Goal: Navigation & Orientation: Understand site structure

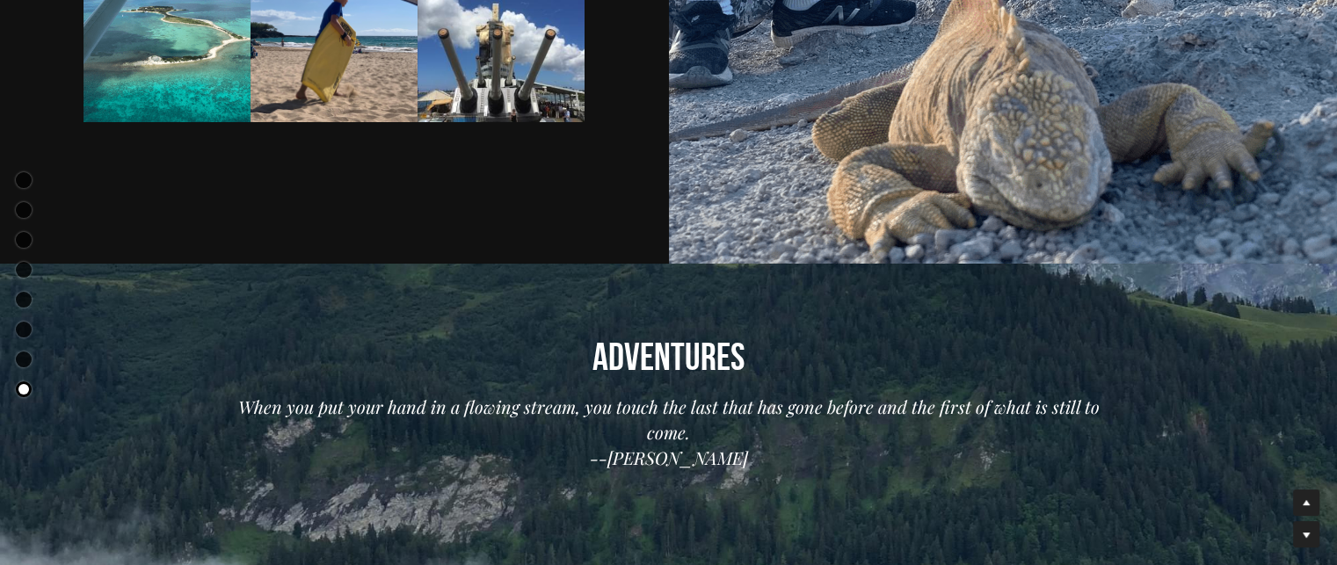
scroll to position [7645, 0]
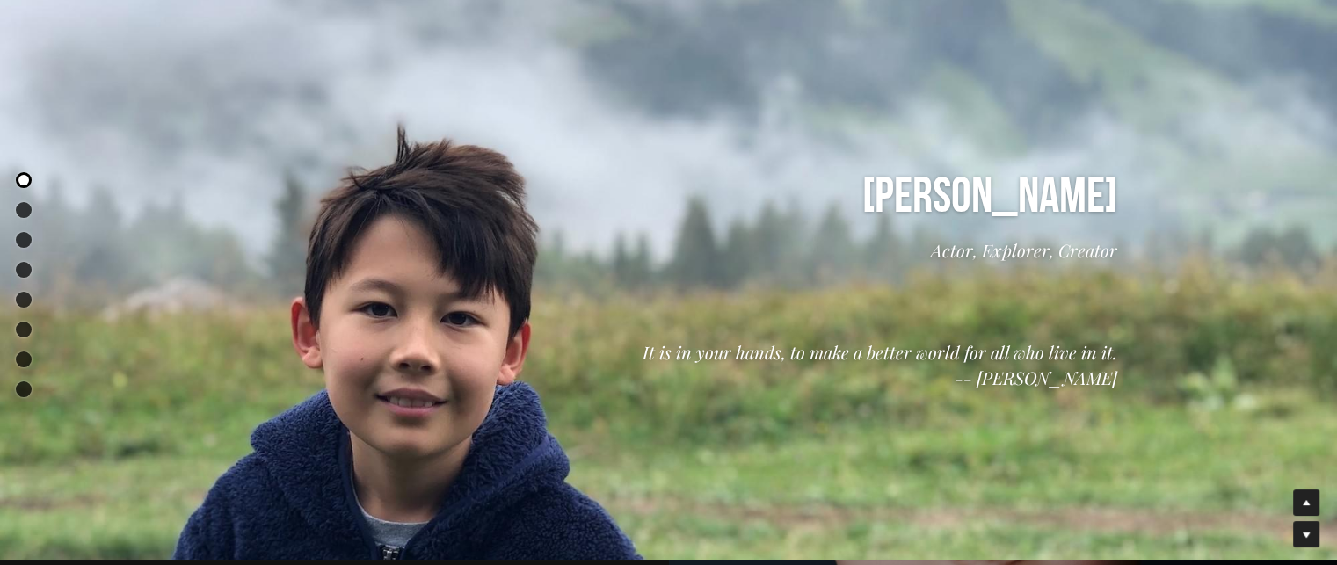
scroll to position [0, 0]
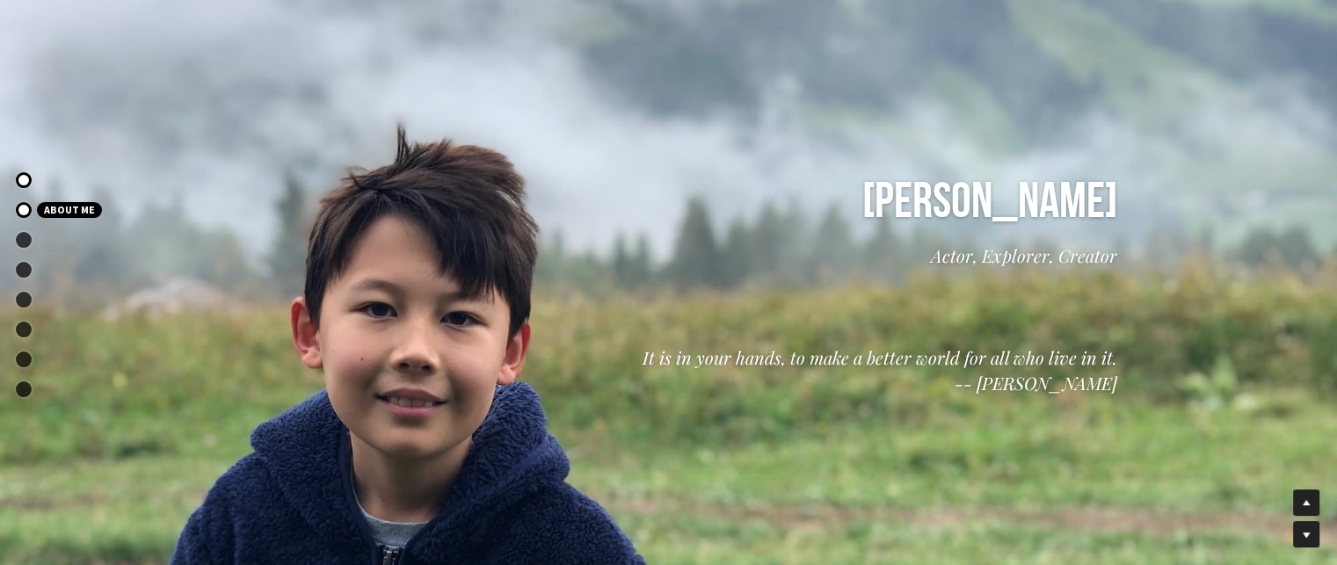
click at [23, 212] on link "About Me" at bounding box center [96, 210] width 160 height 30
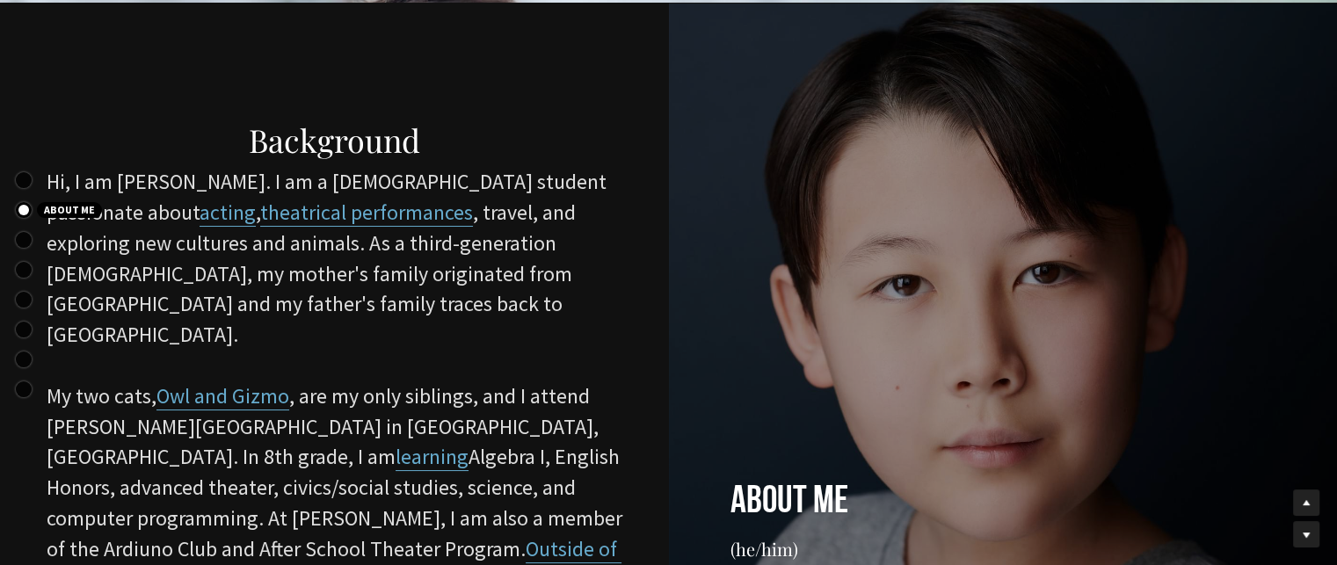
scroll to position [565, 0]
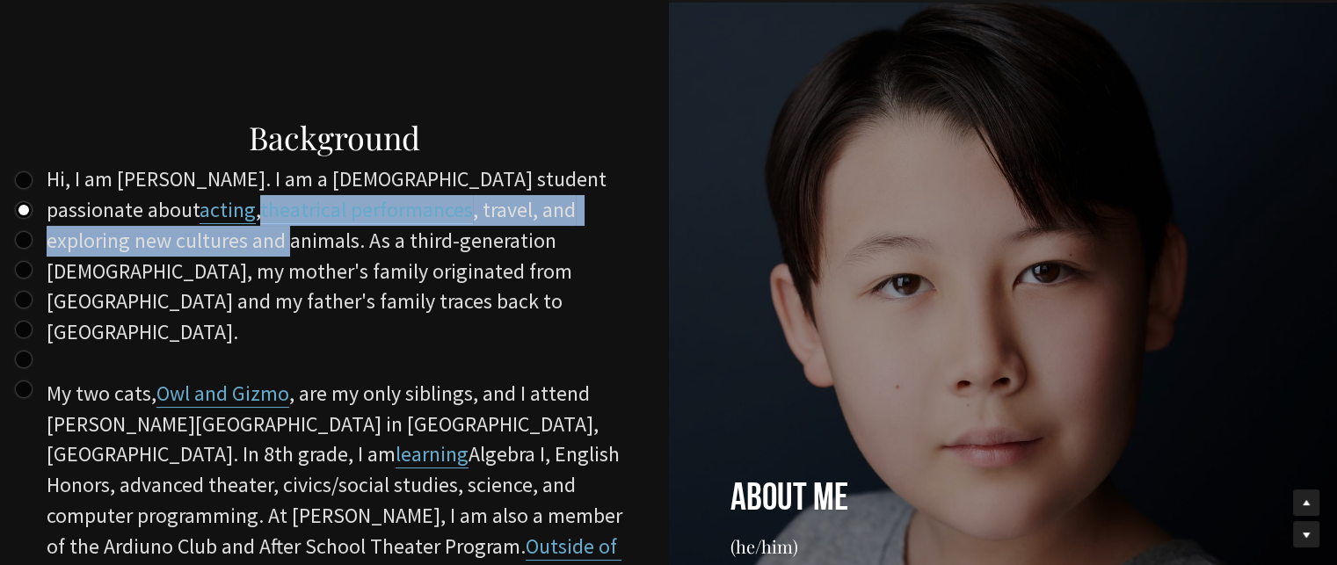
click at [24, 231] on div "Background Hi, I am [PERSON_NAME]. I am a [DEMOGRAPHIC_DATA] student passionate…" at bounding box center [334, 399] width 655 height 658
click at [24, 238] on link "Portfolio" at bounding box center [96, 240] width 160 height 30
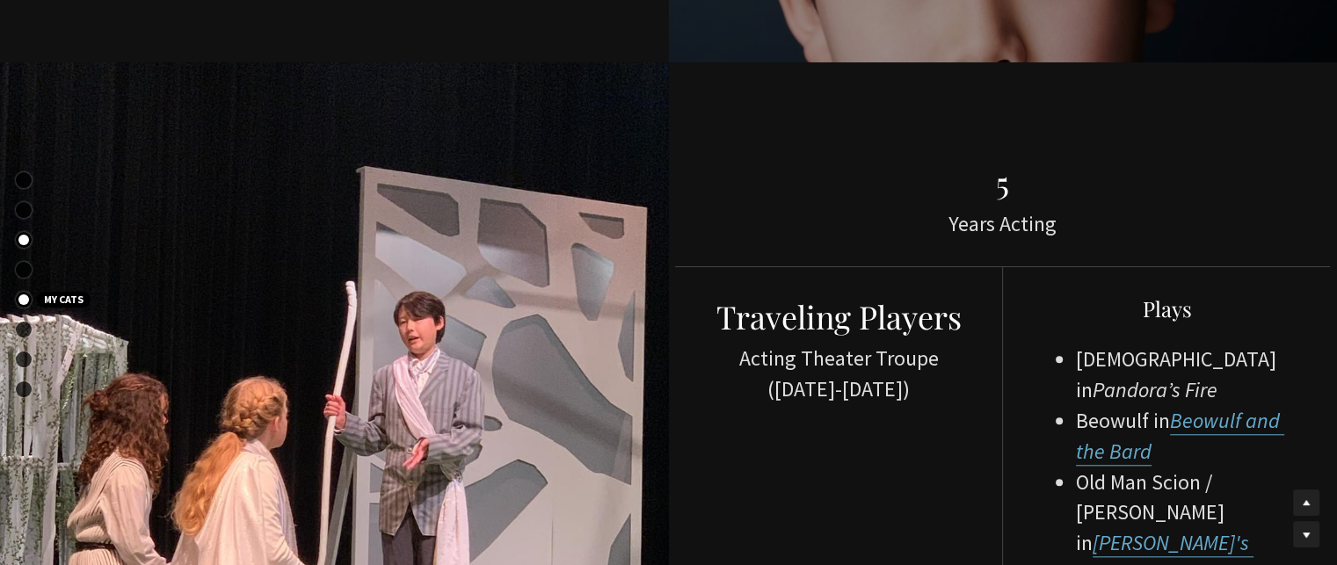
scroll to position [1626, 0]
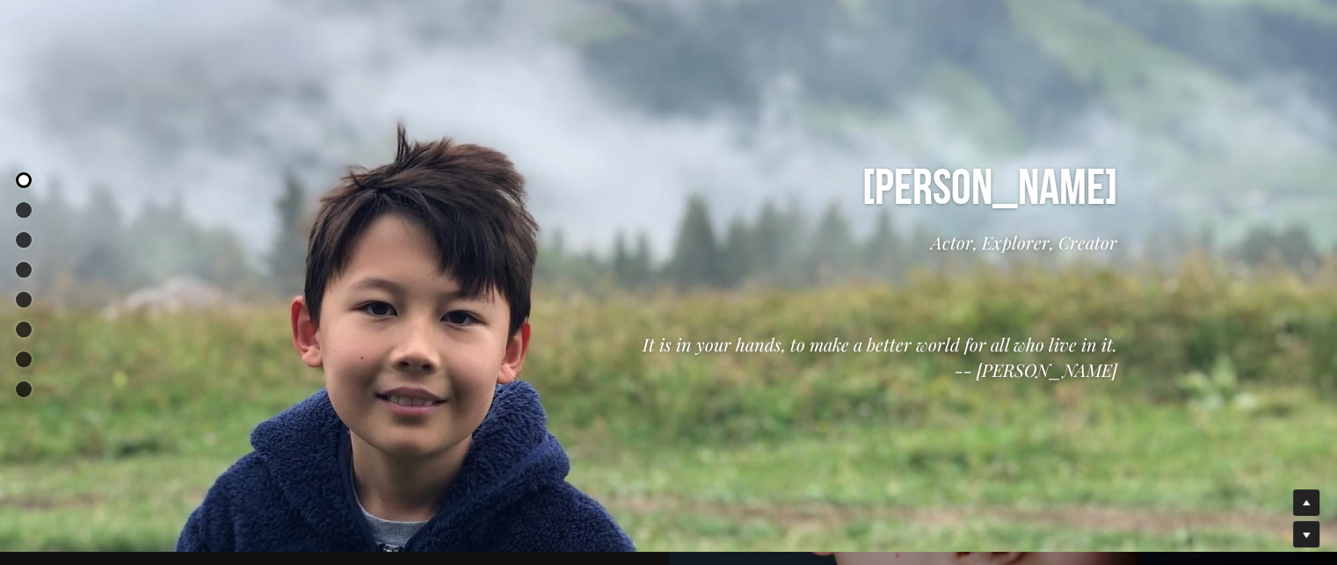
scroll to position [1, 0]
